Goal: Complete application form: Complete application form

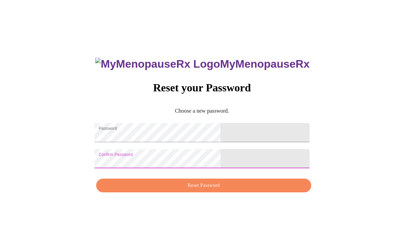
click at [209, 190] on span "Reset Password" at bounding box center [204, 185] width 200 height 9
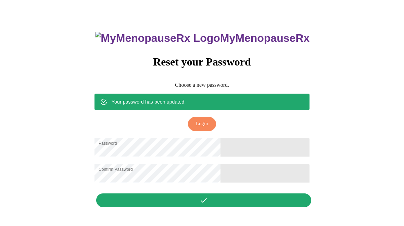
click at [207, 120] on span "Login" at bounding box center [202, 124] width 12 height 9
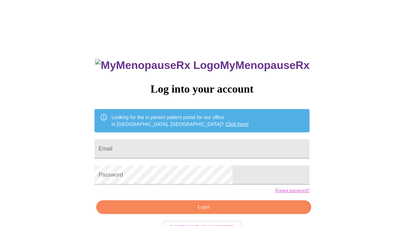
click at [209, 141] on input "Email" at bounding box center [202, 148] width 215 height 19
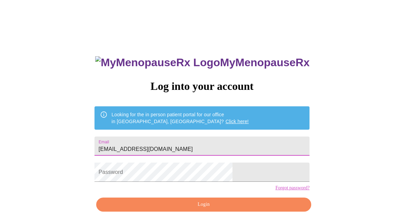
type input "[EMAIL_ADDRESS][DOMAIN_NAME]"
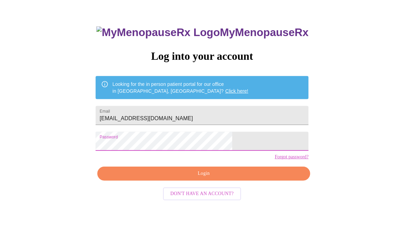
scroll to position [15, 0]
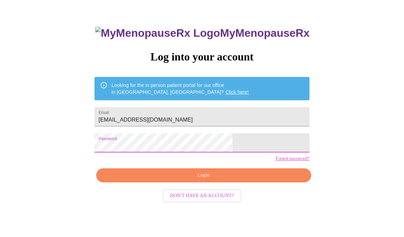
click at [234, 190] on span "Login" at bounding box center [204, 194] width 200 height 9
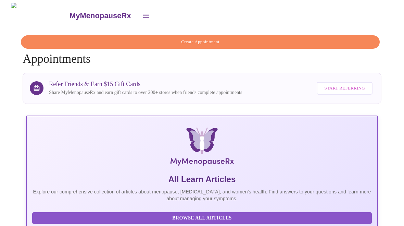
click at [138, 12] on button "open drawer" at bounding box center [146, 16] width 16 height 16
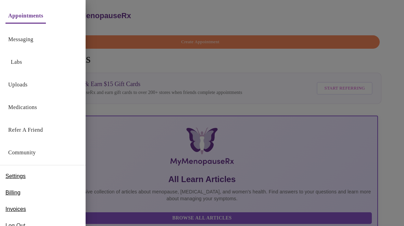
click at [29, 42] on link "Messaging" at bounding box center [20, 40] width 25 height 10
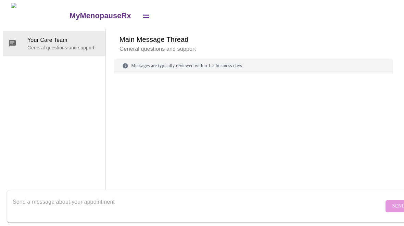
scroll to position [26, 0]
click at [52, 44] on p "General questions and support" at bounding box center [63, 47] width 73 height 7
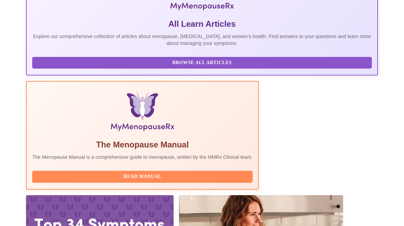
scroll to position [165, 0]
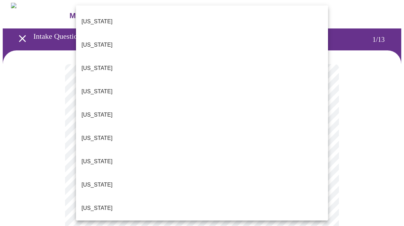
scroll to position [56, 0]
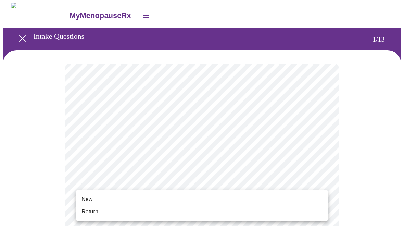
click at [91, 196] on span "New" at bounding box center [87, 199] width 11 height 8
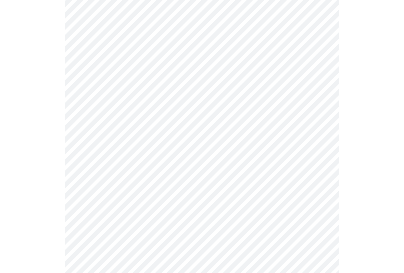
scroll to position [324, 0]
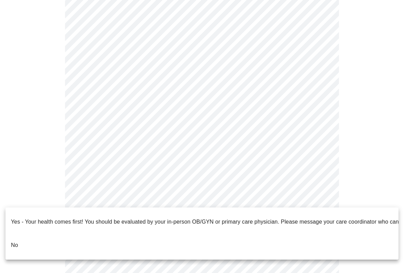
click at [16, 226] on p "No" at bounding box center [14, 245] width 7 height 8
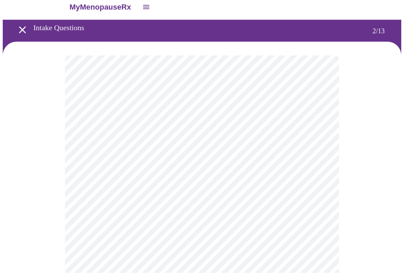
scroll to position [9, 0]
click at [323, 131] on body "MyMenopauseRx Intake Questions 2 / 13" at bounding box center [202, 199] width 399 height 411
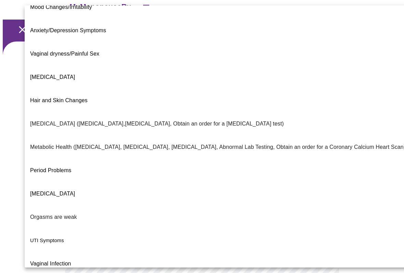
scroll to position [82, 0]
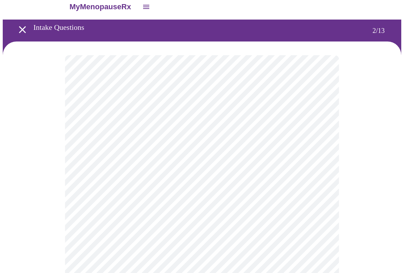
click at [318, 205] on body "MyMenopauseRx Intake Questions 2 / 13" at bounding box center [202, 197] width 399 height 407
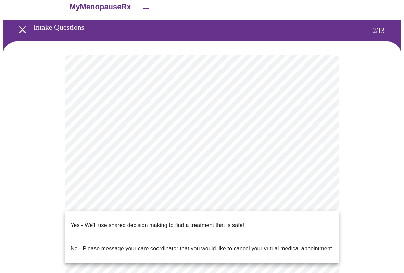
click at [132, 221] on p "Yes - We'll use shared decision making to find a treatment that is safe!" at bounding box center [158, 225] width 174 height 8
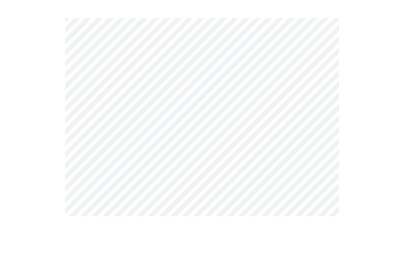
scroll to position [0, 0]
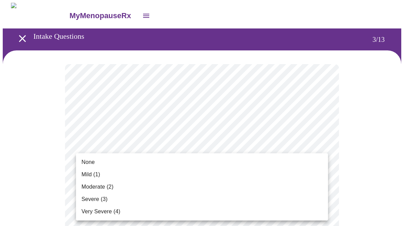
click at [92, 172] on span "Mild (1)" at bounding box center [91, 174] width 19 height 8
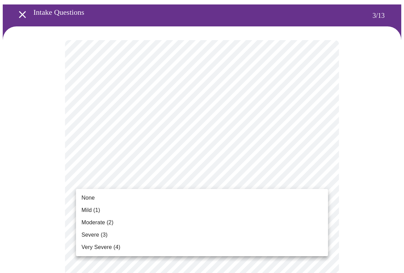
click at [105, 212] on li "Mild (1)" at bounding box center [202, 210] width 252 height 12
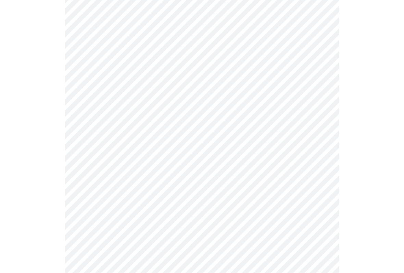
scroll to position [124, 0]
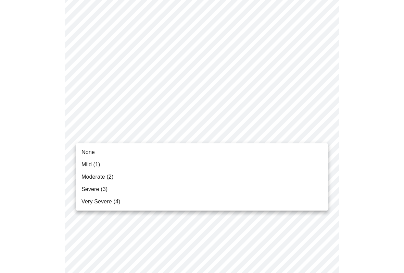
click at [104, 177] on span "Moderate (2)" at bounding box center [98, 177] width 32 height 8
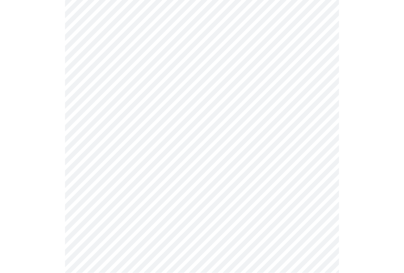
click at [319, 149] on body "MyMenopauseRx Intake Questions 3 / 13" at bounding box center [202, 278] width 399 height 880
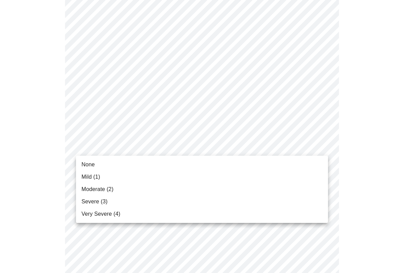
click at [106, 180] on li "Mild (1)" at bounding box center [202, 177] width 252 height 12
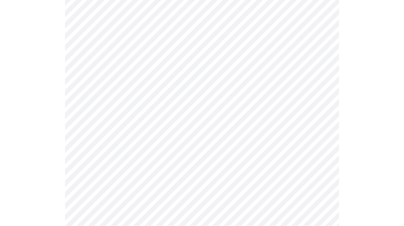
click at [319, 123] on body "MyMenopauseRx Intake Questions 3 / 13" at bounding box center [202, 204] width 399 height 871
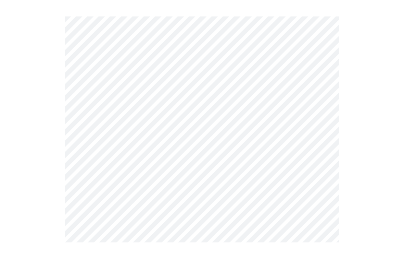
scroll to position [234, 0]
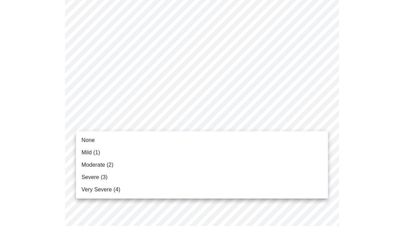
click at [125, 153] on li "Mild (1)" at bounding box center [202, 152] width 252 height 12
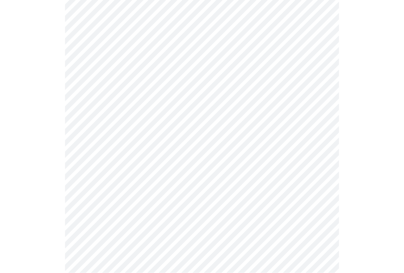
click at [316, 156] on body "MyMenopauseRx Intake Questions 3 / 13" at bounding box center [202, 182] width 399 height 862
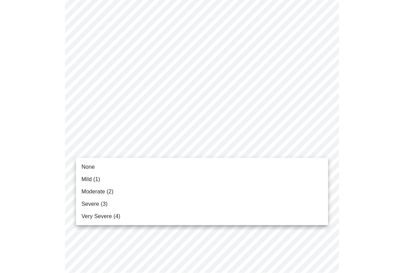
scroll to position [252, 0]
click at [161, 182] on li "Mild (1)" at bounding box center [202, 179] width 252 height 12
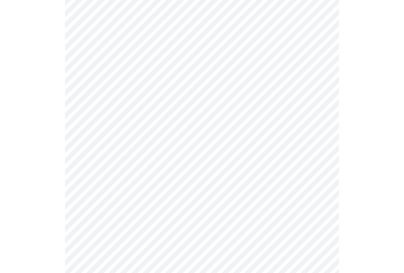
scroll to position [293, 0]
click at [323, 165] on body "MyMenopauseRx Intake Questions 3 / 13" at bounding box center [202, 136] width 399 height 853
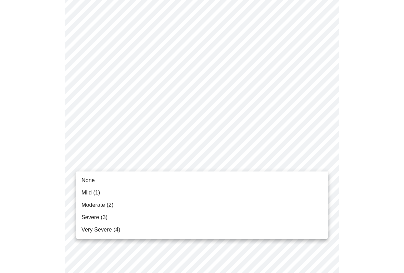
click at [194, 195] on li "Mild (1)" at bounding box center [202, 192] width 252 height 12
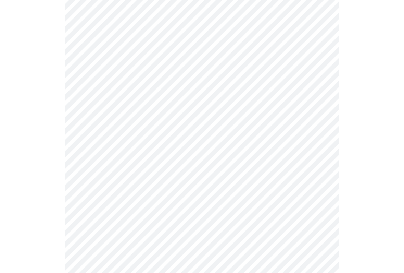
click at [320, 151] on body "MyMenopauseRx Intake Questions 3 / 13" at bounding box center [202, 58] width 399 height 843
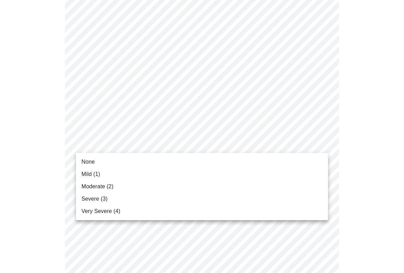
click at [196, 195] on li "Severe (3)" at bounding box center [202, 199] width 252 height 12
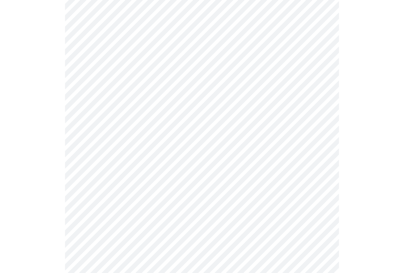
click at [323, 148] on body "MyMenopauseRx Intake Questions 3 / 13" at bounding box center [202, 54] width 399 height 834
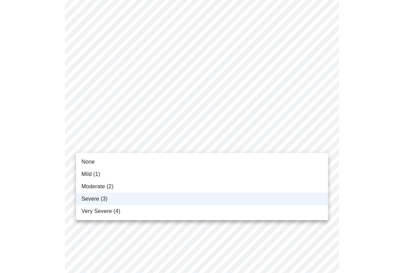
click at [121, 190] on li "Moderate (2)" at bounding box center [202, 186] width 252 height 12
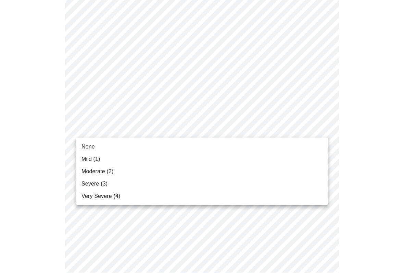
scroll to position [435, 0]
click at [114, 173] on li "Moderate (2)" at bounding box center [202, 171] width 252 height 12
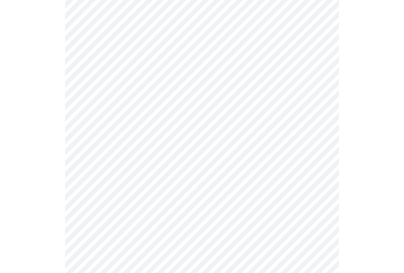
scroll to position [504, 0]
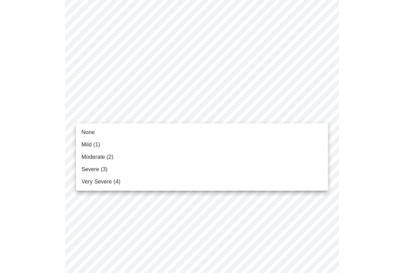
click at [110, 162] on li "Moderate (2)" at bounding box center [202, 157] width 252 height 12
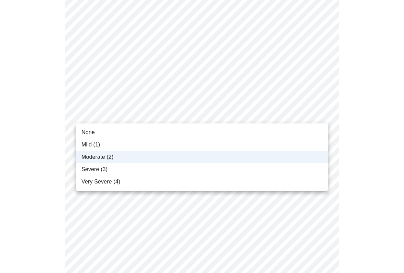
click at [275, 185] on li "Very Severe (4)" at bounding box center [202, 182] width 252 height 12
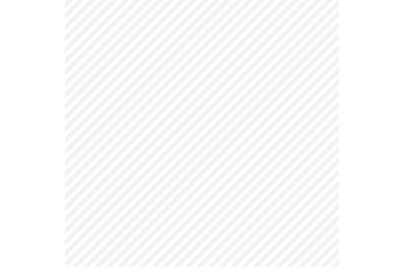
scroll to position [540, 0]
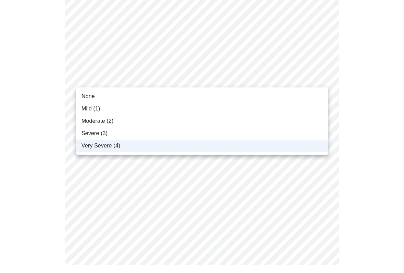
click at [235, 126] on li "Moderate (2)" at bounding box center [202, 121] width 252 height 12
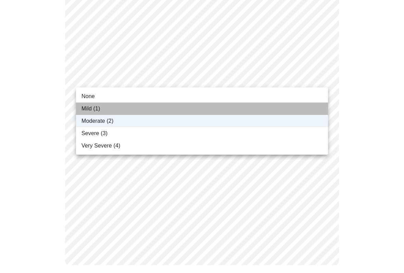
click at [107, 110] on li "Mild (1)" at bounding box center [202, 108] width 252 height 12
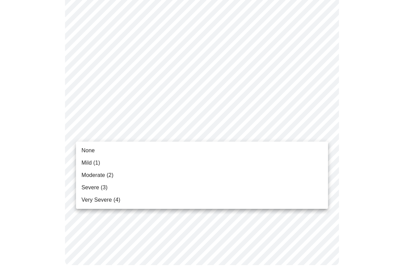
click at [133, 160] on li "Mild (1)" at bounding box center [202, 163] width 252 height 12
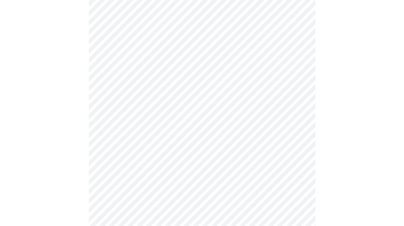
scroll to position [310, 0]
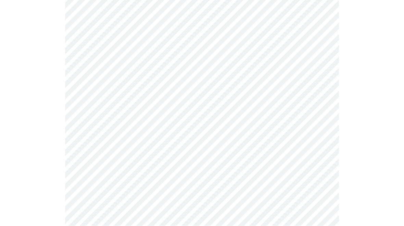
click at [243, 81] on body "MyMenopauseRx Intake Questions 4 / 13" at bounding box center [202, 16] width 399 height 647
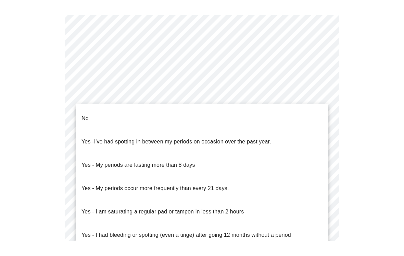
scroll to position [311, 0]
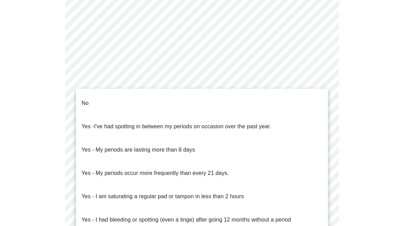
click at [105, 102] on li "No" at bounding box center [202, 103] width 252 height 23
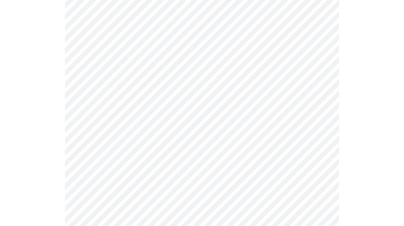
click at [187, 132] on body "MyMenopauseRx Intake Questions 4 / 13" at bounding box center [202, 13] width 399 height 643
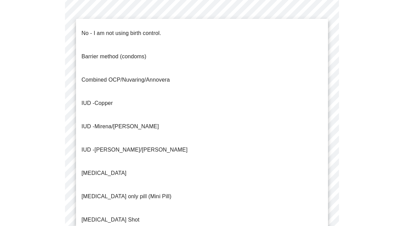
click at [144, 29] on p "No - I am not using birth control." at bounding box center [122, 33] width 80 height 8
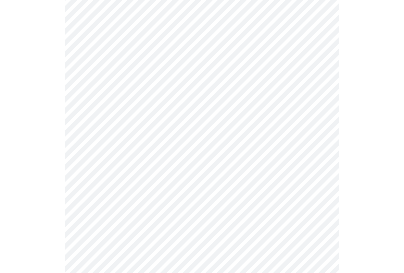
scroll to position [333, 0]
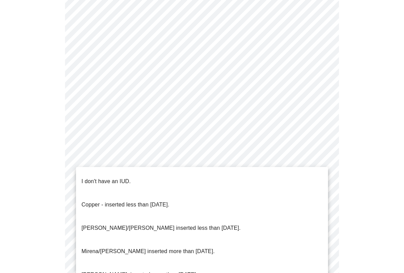
click at [118, 177] on p "I don't have an IUD." at bounding box center [106, 181] width 49 height 8
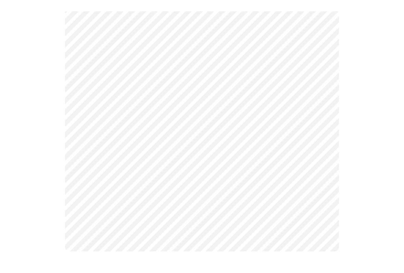
scroll to position [363, 0]
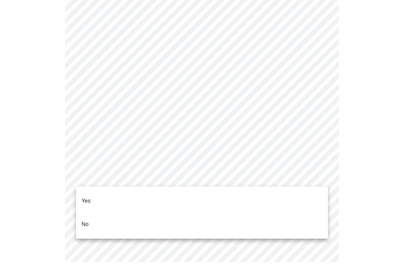
click at [133, 196] on li "Yes" at bounding box center [202, 200] width 252 height 23
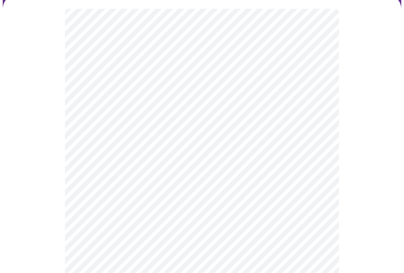
scroll to position [65, 0]
click at [225, 113] on body "MyMenopauseRx Intake Questions 5 / 13" at bounding box center [202, 214] width 399 height 554
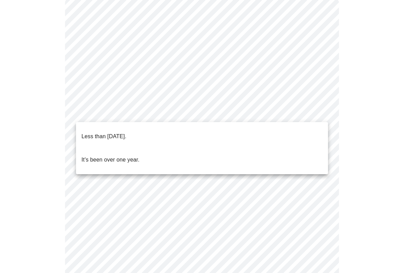
click at [124, 132] on p "Less than [DATE]." at bounding box center [104, 136] width 45 height 8
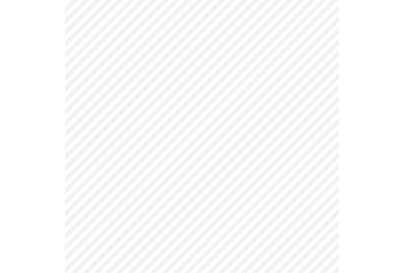
click at [262, 102] on body "MyMenopauseRx Intake Questions 5 / 13" at bounding box center [202, 142] width 399 height 551
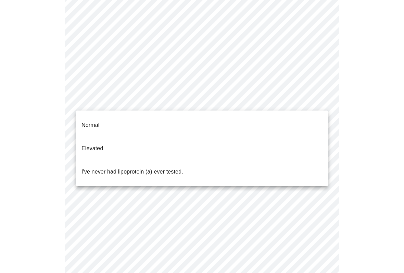
scroll to position [136, 0]
click at [152, 168] on p "I've never had lipoprotein (a) ever tested." at bounding box center [133, 172] width 102 height 8
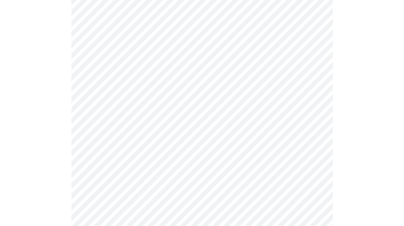
scroll to position [121, 0]
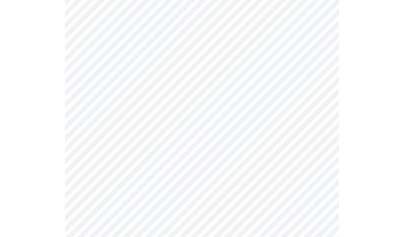
click at [194, 119] on body "MyMenopauseRx Intake Questions 5 / 13" at bounding box center [202, 133] width 399 height 503
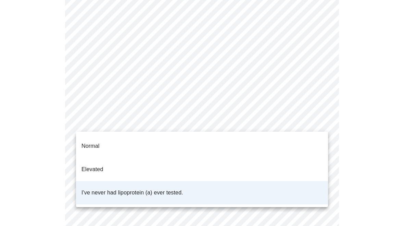
click at [104, 158] on li "Elevated" at bounding box center [202, 169] width 252 height 23
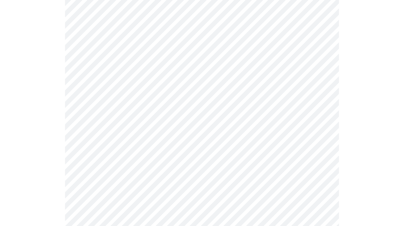
click at [134, 121] on body "MyMenopauseRx Intake Questions 5 / 13" at bounding box center [202, 133] width 399 height 503
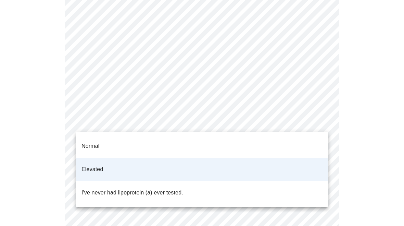
click at [372, 128] on div at bounding box center [202, 113] width 404 height 226
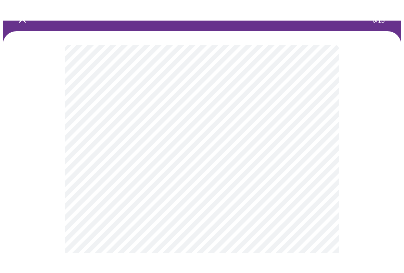
scroll to position [52, 0]
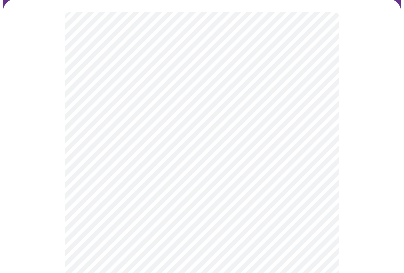
click at [211, 147] on body "MyMenopauseRx Intake Questions 6 / 13" at bounding box center [202, 133] width 399 height 365
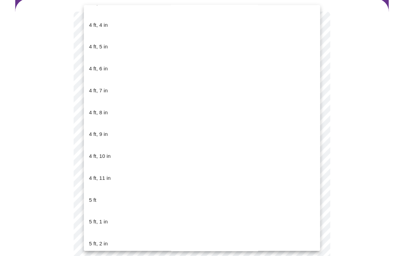
scroll to position [366, 0]
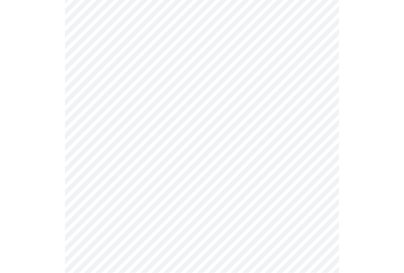
scroll to position [1209, 0]
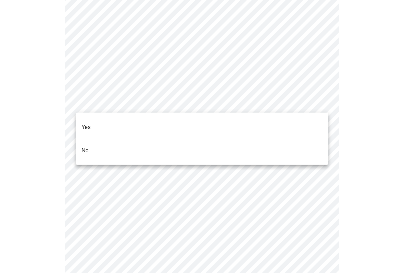
scroll to position [1800, 0]
click at [129, 139] on li "No" at bounding box center [202, 150] width 252 height 23
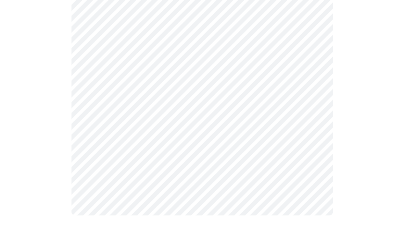
scroll to position [443, 0]
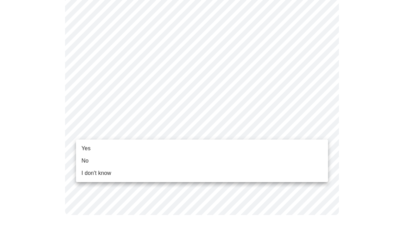
click at [199, 149] on li "Yes" at bounding box center [202, 148] width 252 height 12
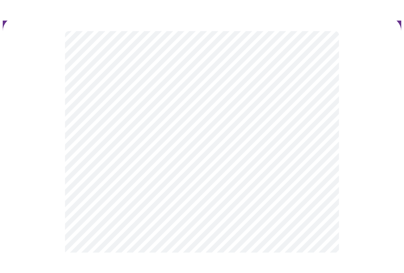
scroll to position [54, 0]
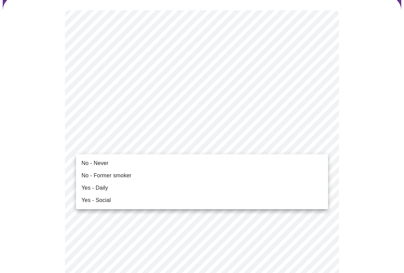
click at [113, 167] on li "No - Never" at bounding box center [202, 163] width 252 height 12
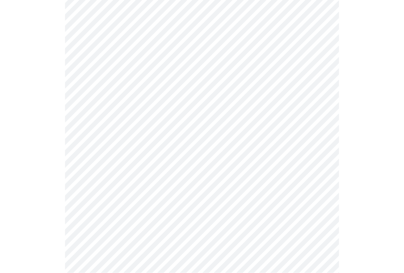
scroll to position [559, 0]
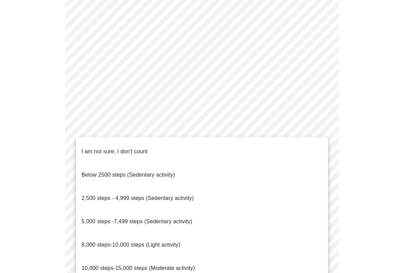
click at [134, 226] on span "8,000 steps-10,000 steps (Light activity)" at bounding box center [131, 245] width 99 height 6
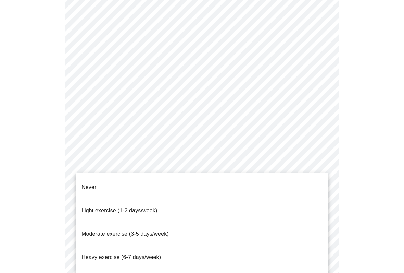
click at [122, 226] on p "Moderate exercise (3-5 days/week)" at bounding box center [125, 234] width 87 height 8
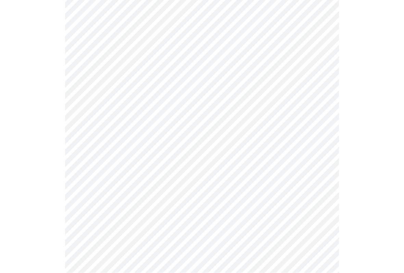
scroll to position [604, 0]
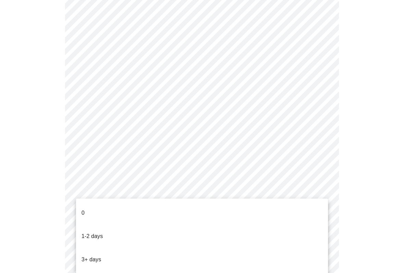
click at [94, 226] on p "3+ days" at bounding box center [92, 259] width 20 height 8
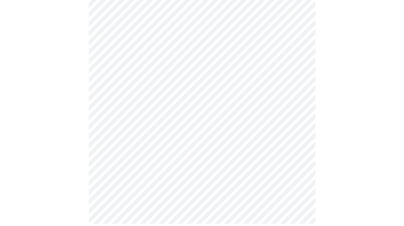
scroll to position [0, 0]
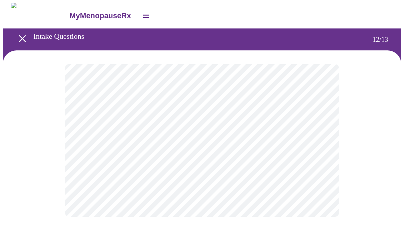
click at [321, 141] on body "MyMenopauseRx Intake Questions 12 / 13" at bounding box center [202, 117] width 399 height 228
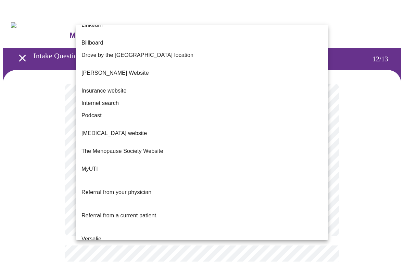
scroll to position [74, 0]
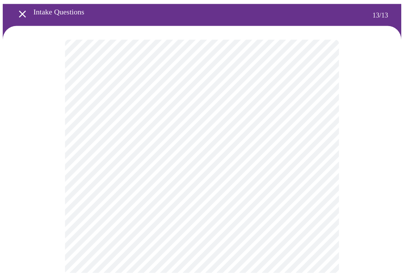
scroll to position [25, 0]
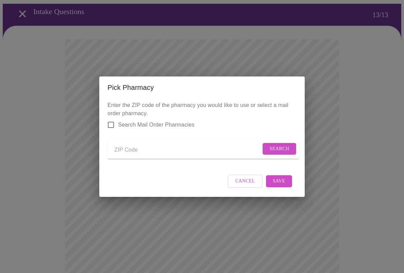
click at [110, 120] on input "Search Mail Order Pharmacies" at bounding box center [111, 125] width 14 height 14
checkbox input "true"
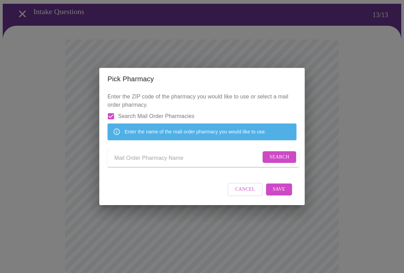
click at [167, 132] on div "Enter the name of the mail order pharmacy you would like to use." at bounding box center [196, 131] width 142 height 12
click at [184, 164] on input "Send a message to your care team" at bounding box center [187, 158] width 147 height 11
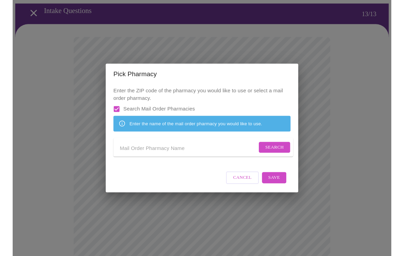
scroll to position [24, 0]
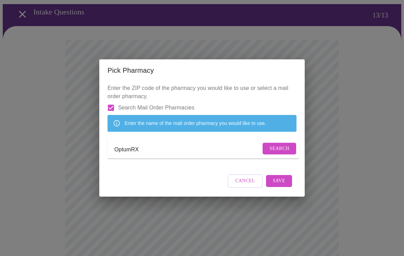
type input "OptumRX"
click at [278, 151] on span "Search" at bounding box center [280, 148] width 20 height 9
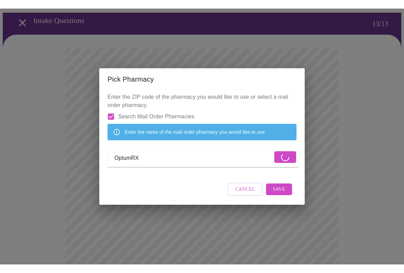
scroll to position [25, 0]
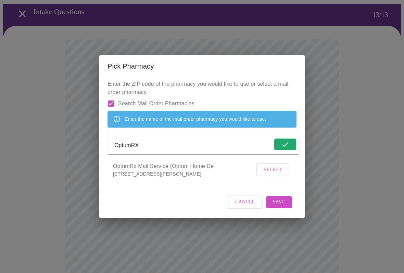
click at [275, 174] on span "Select" at bounding box center [273, 170] width 18 height 9
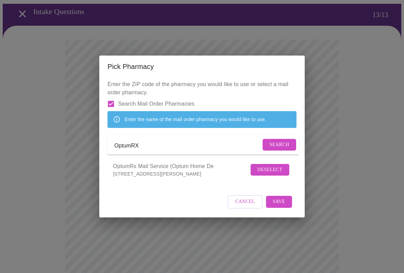
click at [282, 206] on span "Save" at bounding box center [279, 201] width 12 height 9
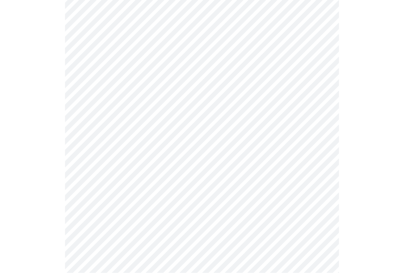
scroll to position [220, 0]
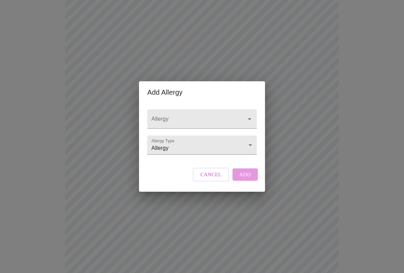
click at [232, 116] on input "Allergy" at bounding box center [192, 122] width 84 height 13
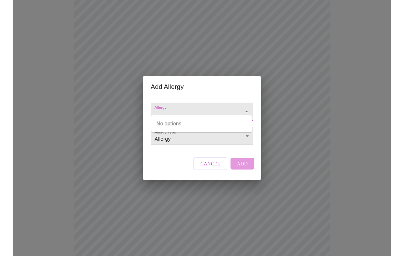
scroll to position [220, 0]
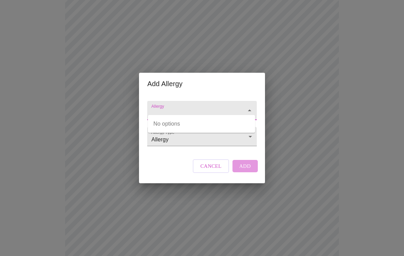
click at [226, 107] on input "Allergy" at bounding box center [192, 113] width 84 height 13
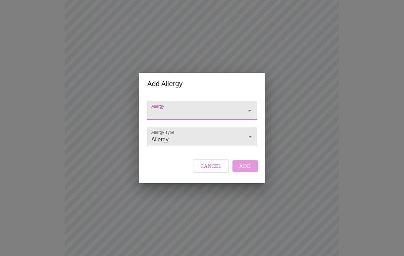
click at [221, 138] on body "MyMenopauseRx Intake Questions 13 / 13 Add Allergy Allergy Allergy Type Allergy…" at bounding box center [202, 89] width 399 height 613
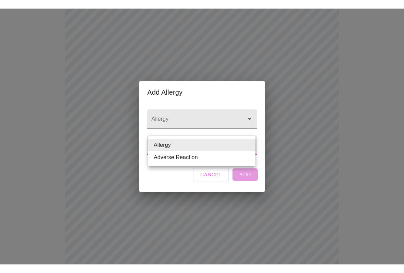
scroll to position [220, 0]
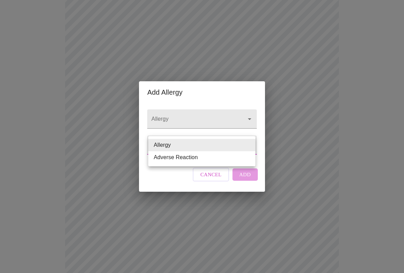
click at [206, 144] on li "Allergy" at bounding box center [201, 145] width 107 height 12
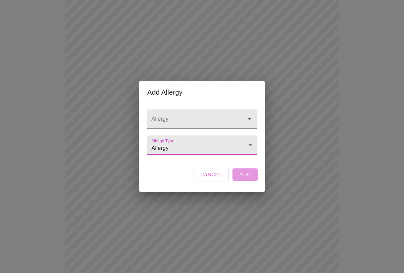
click at [219, 116] on input "Allergy" at bounding box center [192, 122] width 84 height 13
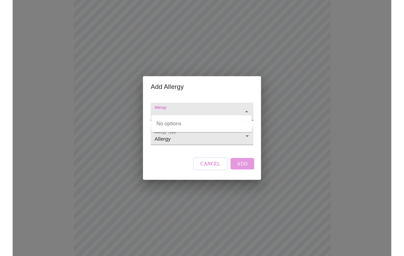
scroll to position [220, 0]
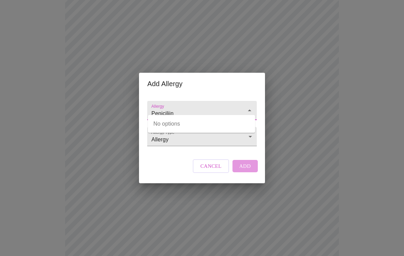
type input "Peniciliin"
click at [206, 143] on body "MyMenopauseRx Intake Questions 13 / 13 Add Allergy Allergy Peniciliin Allergy T…" at bounding box center [202, 89] width 399 height 613
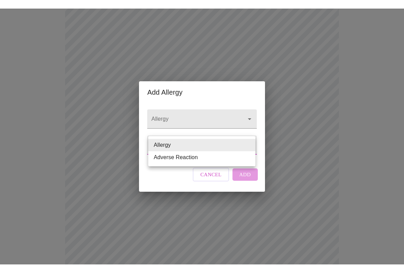
scroll to position [220, 0]
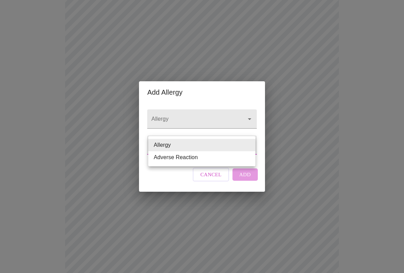
click at [191, 144] on li "Allergy" at bounding box center [201, 145] width 107 height 12
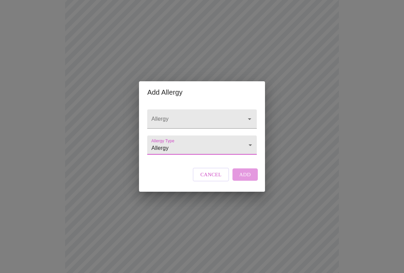
click at [251, 185] on div "Cancel Add" at bounding box center [225, 174] width 68 height 21
click at [197, 116] on input "Allergy" at bounding box center [192, 122] width 84 height 13
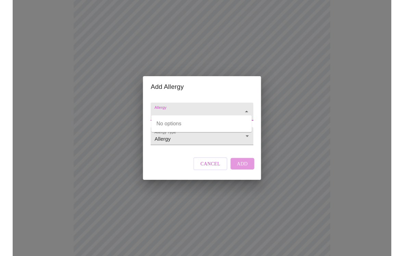
scroll to position [220, 0]
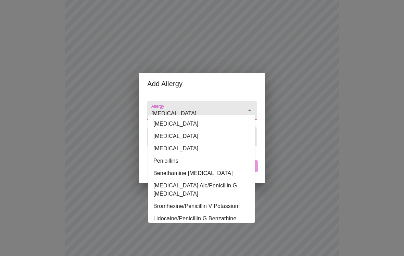
click at [173, 161] on li "Penicillins" at bounding box center [201, 161] width 107 height 12
type input "Penicillins"
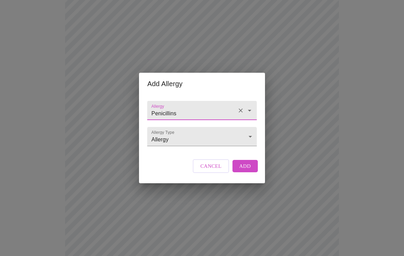
click at [251, 172] on button "Add" at bounding box center [245, 166] width 25 height 12
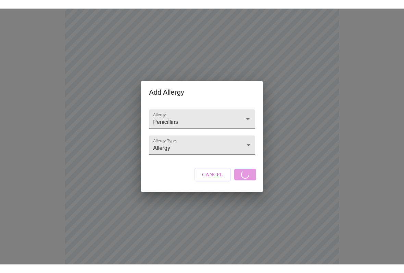
scroll to position [220, 0]
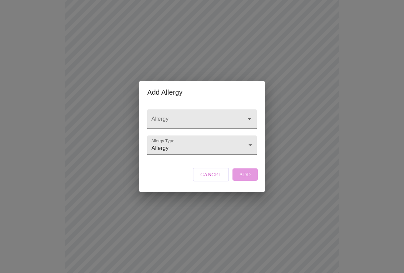
click at [203, 116] on input "Allergy" at bounding box center [192, 122] width 84 height 13
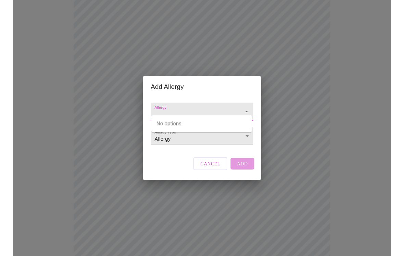
scroll to position [220, 0]
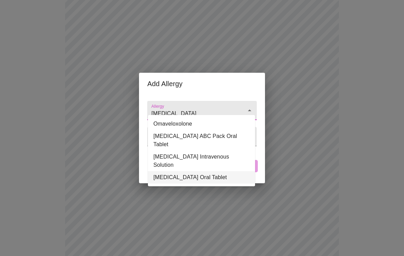
click at [186, 171] on li "[MEDICAL_DATA] Oral Tablet" at bounding box center [201, 177] width 107 height 12
type input "[MEDICAL_DATA] Oral Tablet"
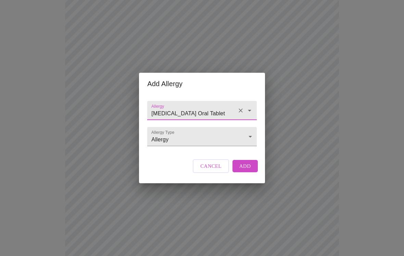
click at [250, 170] on span "Add" at bounding box center [246, 165] width 12 height 9
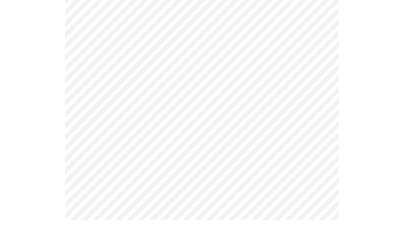
scroll to position [394, 0]
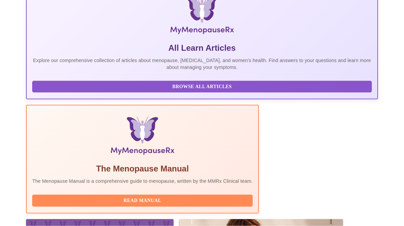
scroll to position [165, 0]
